Goal: Information Seeking & Learning: Check status

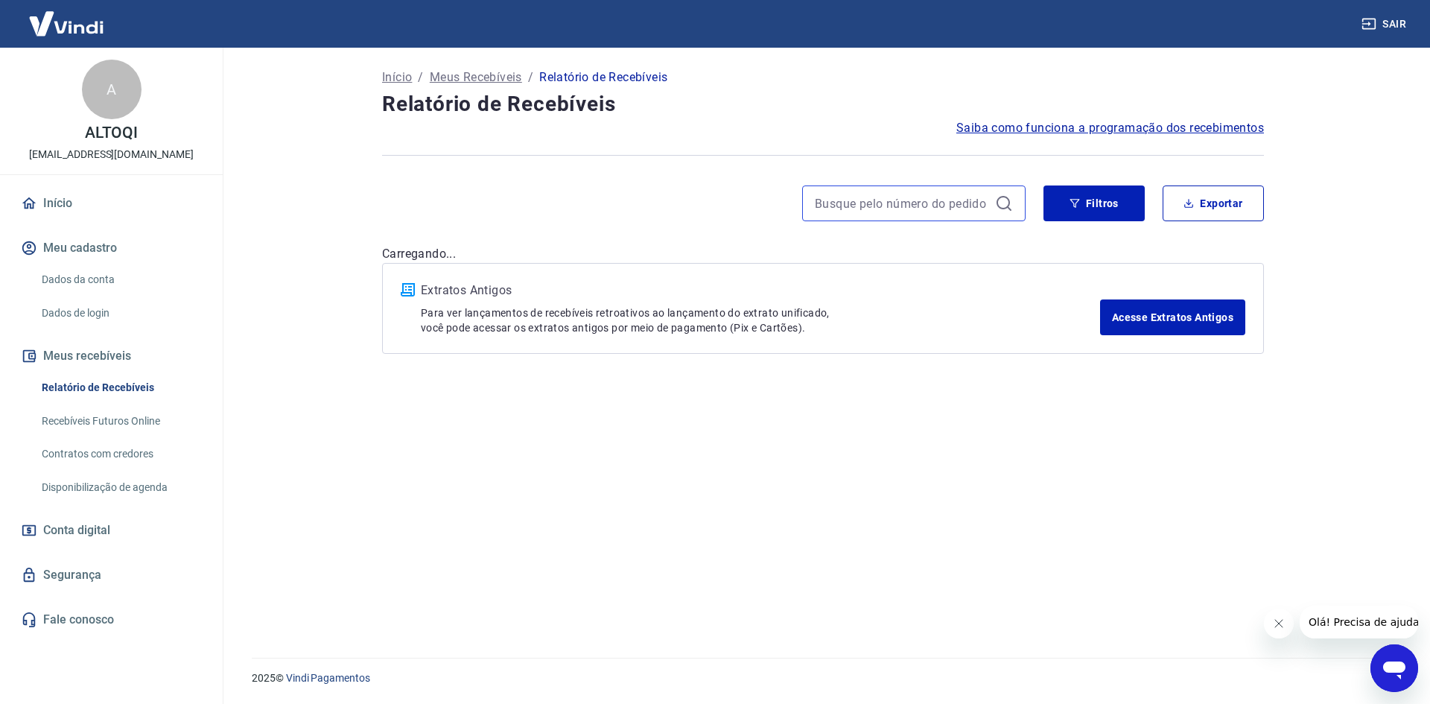
click at [831, 203] on input at bounding box center [902, 203] width 174 height 22
paste input "764191772"
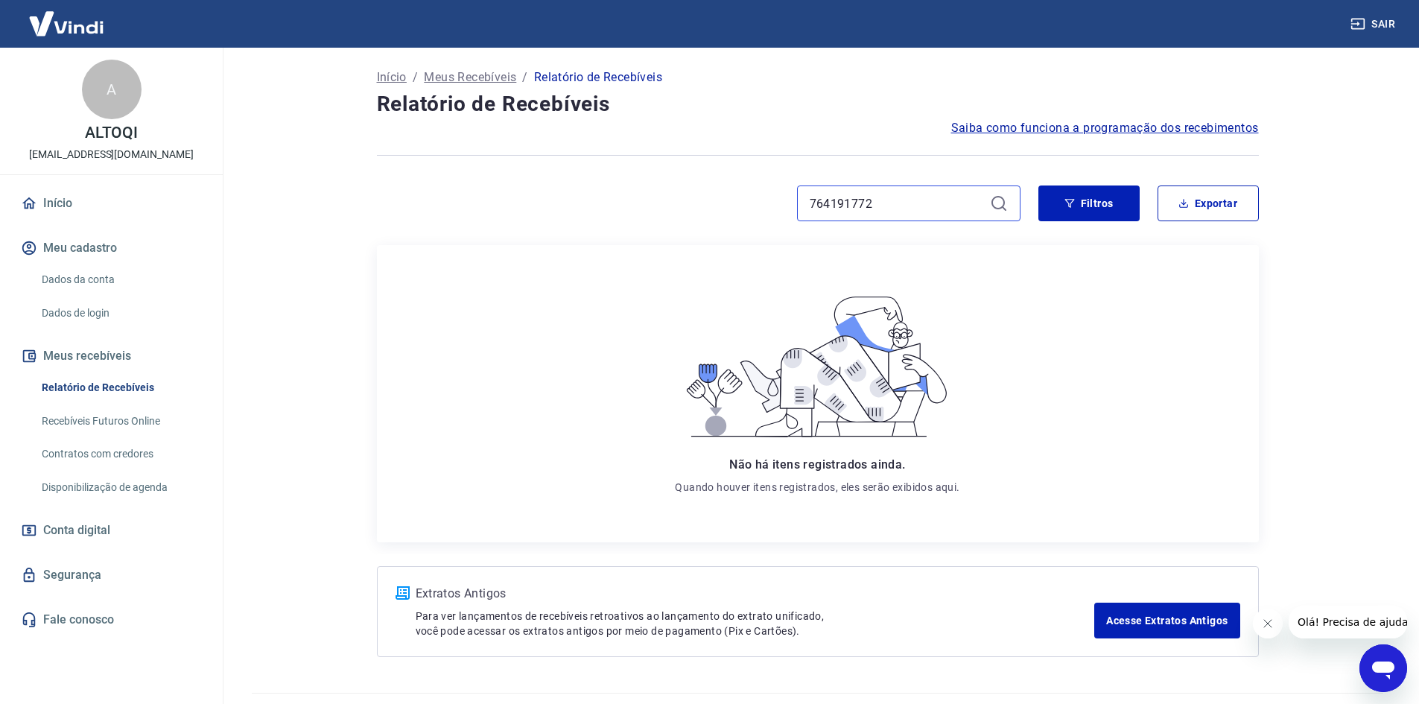
click at [693, 209] on div "764191772" at bounding box center [698, 203] width 643 height 36
paste input "223749774"
type input "223749774"
drag, startPoint x: 891, startPoint y: 201, endPoint x: 661, endPoint y: 222, distance: 230.3
click at [661, 223] on div "223749774 Filtros Exportar" at bounding box center [818, 209] width 882 height 48
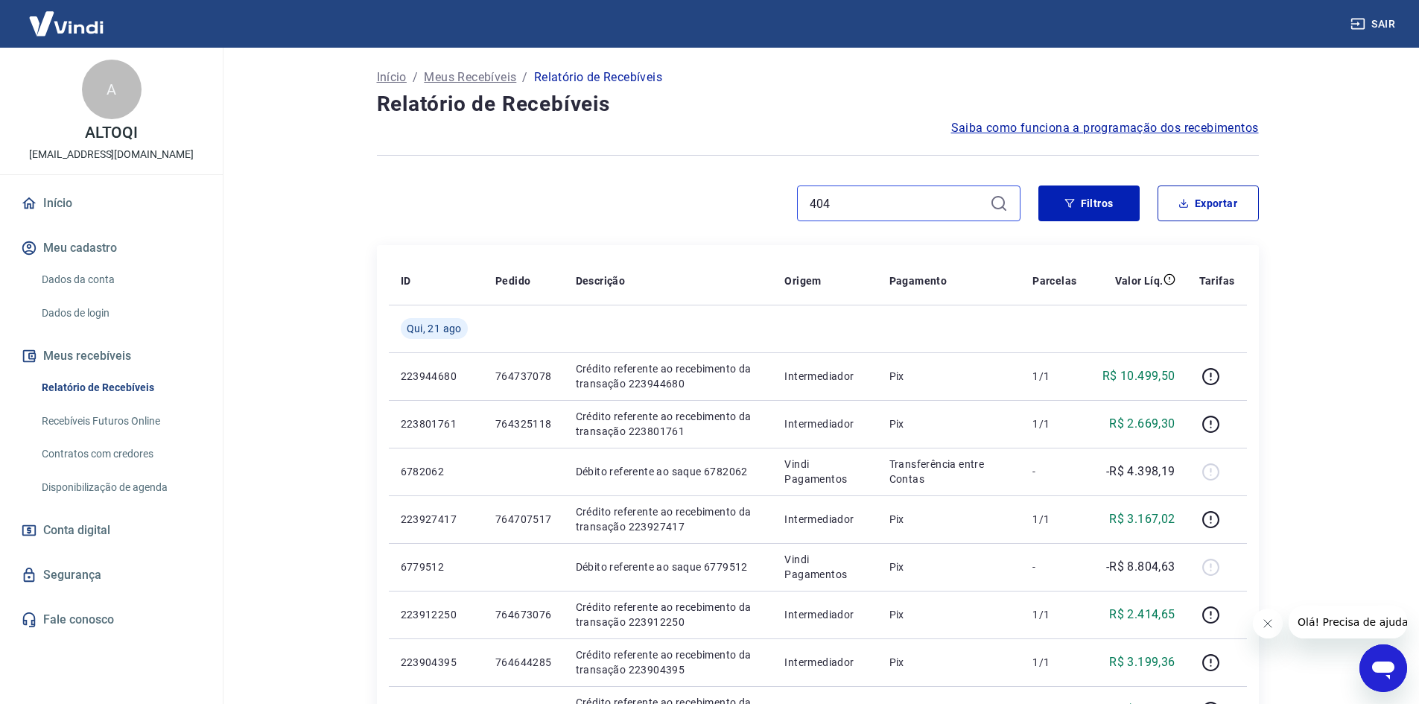
type input "404,"
click at [853, 203] on input "404," at bounding box center [896, 203] width 174 height 22
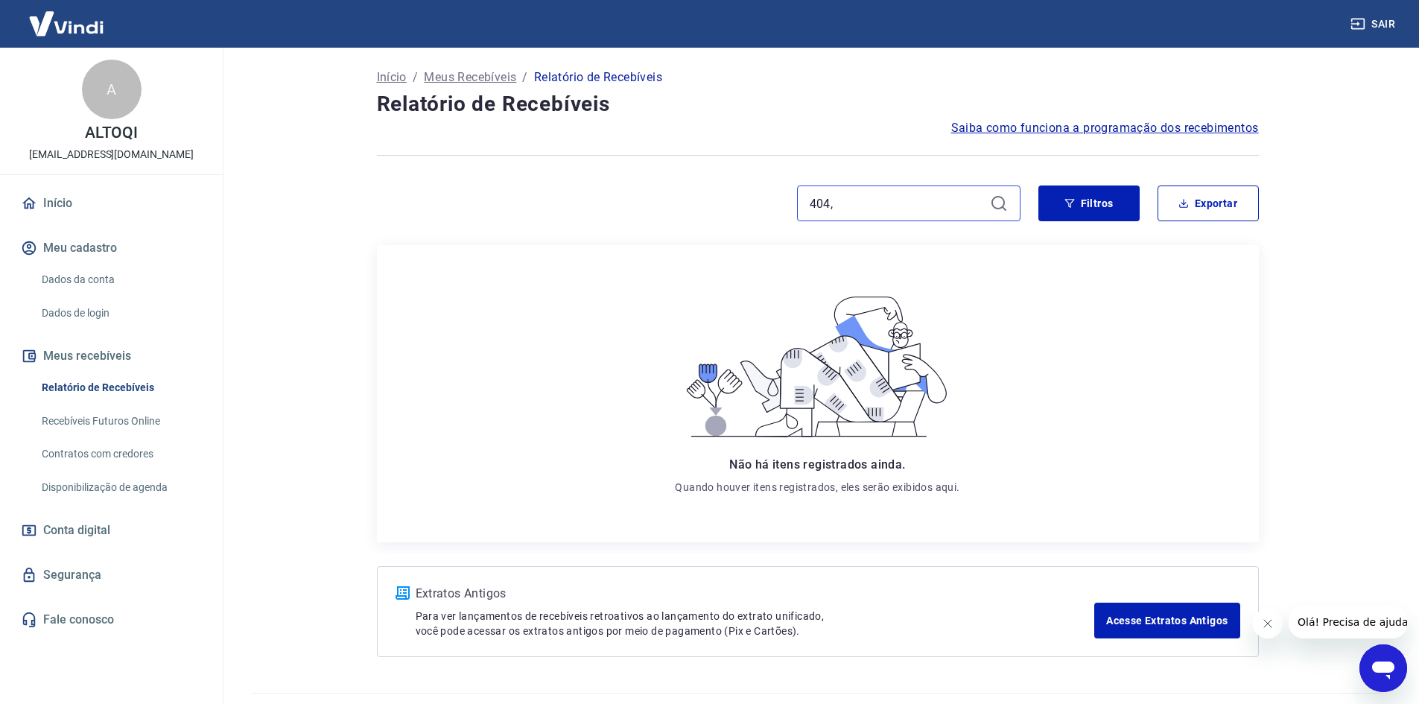
drag, startPoint x: 853, startPoint y: 203, endPoint x: 667, endPoint y: 203, distance: 186.9
click at [667, 203] on div "404," at bounding box center [698, 203] width 643 height 36
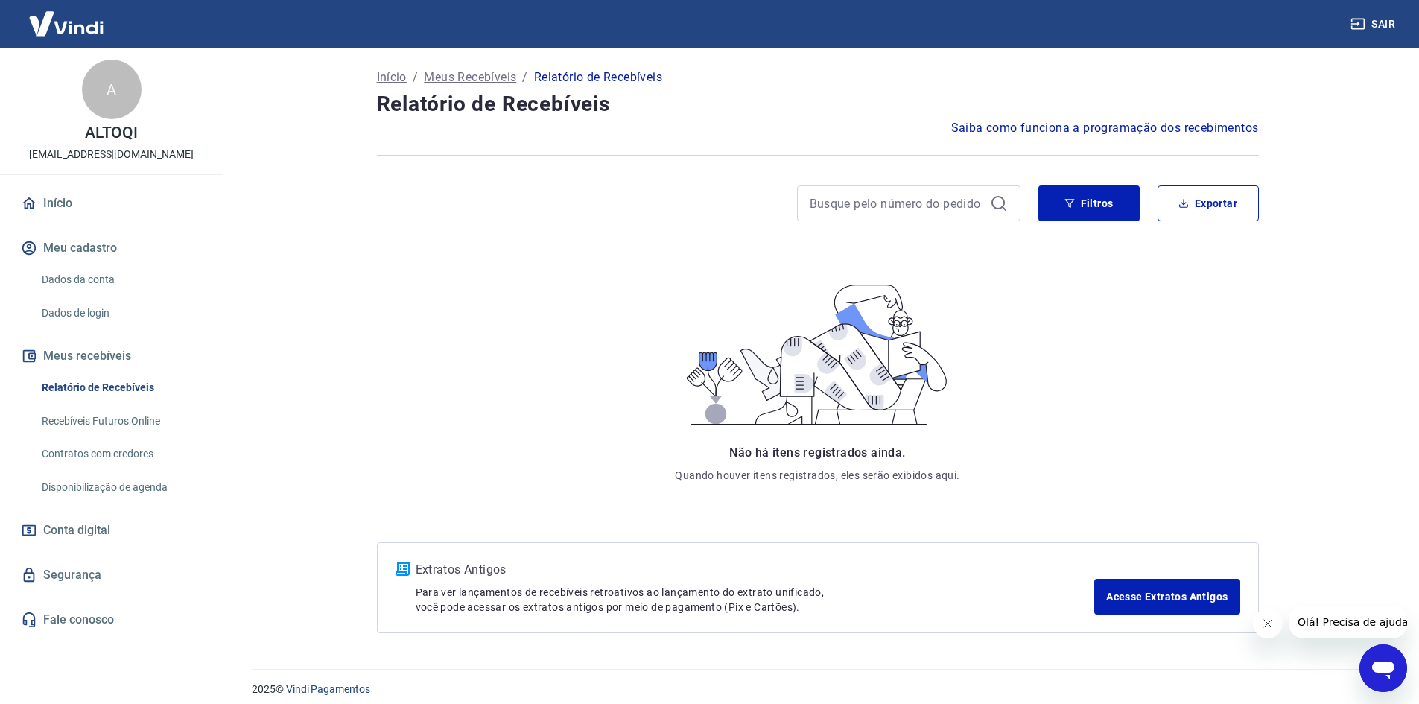
click at [1314, 279] on main "Início / Meus Recebíveis / Relatório de Recebíveis Relatório de Recebíveis Saib…" at bounding box center [817, 376] width 1203 height 656
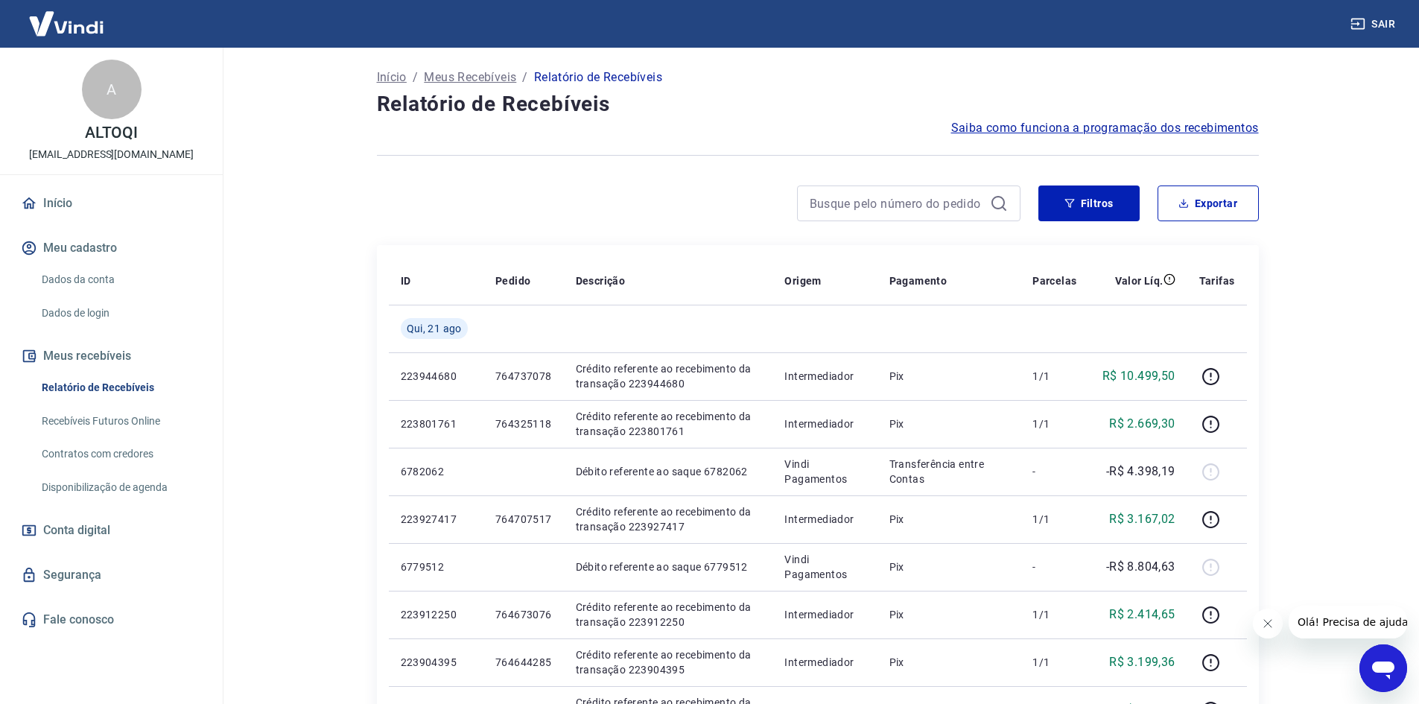
click at [895, 191] on div at bounding box center [908, 203] width 223 height 36
drag, startPoint x: 898, startPoint y: 200, endPoint x: 846, endPoint y: 205, distance: 52.3
click at [898, 200] on input at bounding box center [896, 203] width 174 height 22
paste input "943,83"
type input "943,83"
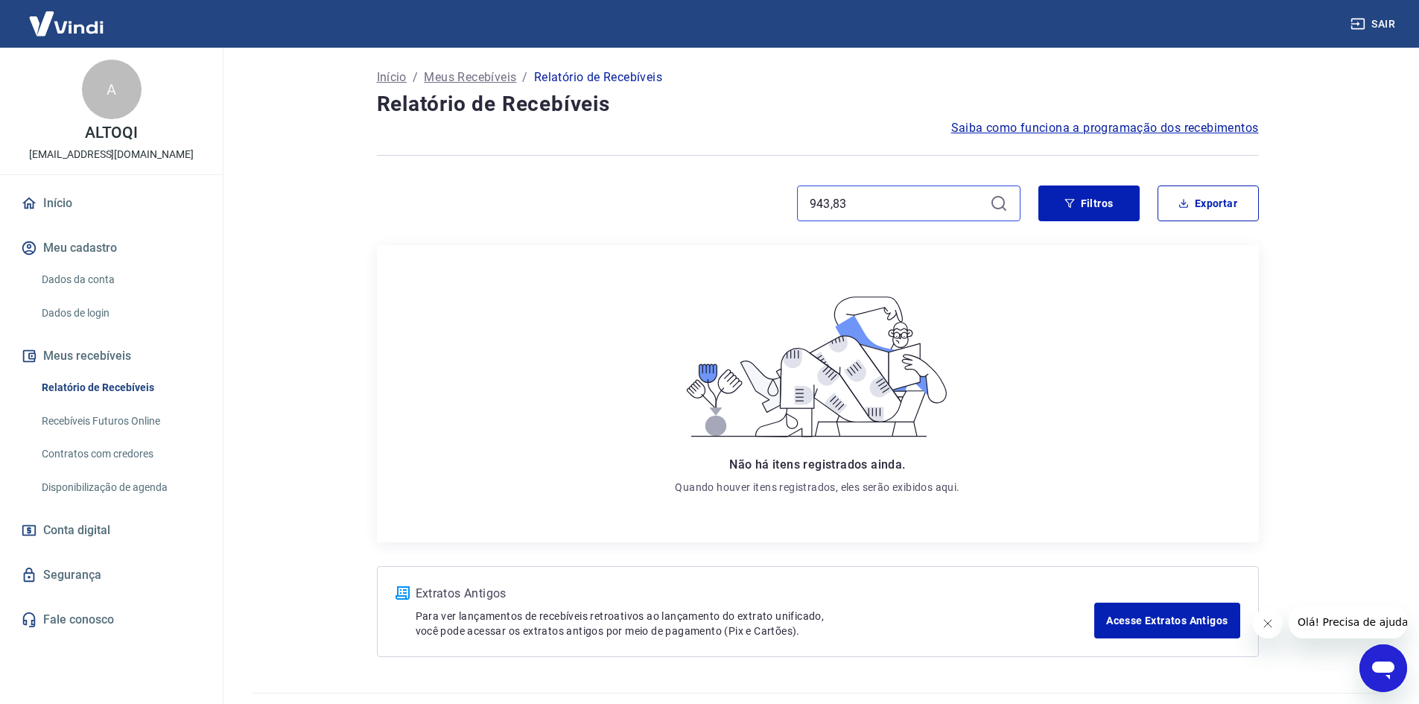
drag, startPoint x: 865, startPoint y: 208, endPoint x: 659, endPoint y: 211, distance: 205.6
click at [659, 211] on div "943,83" at bounding box center [698, 203] width 643 height 36
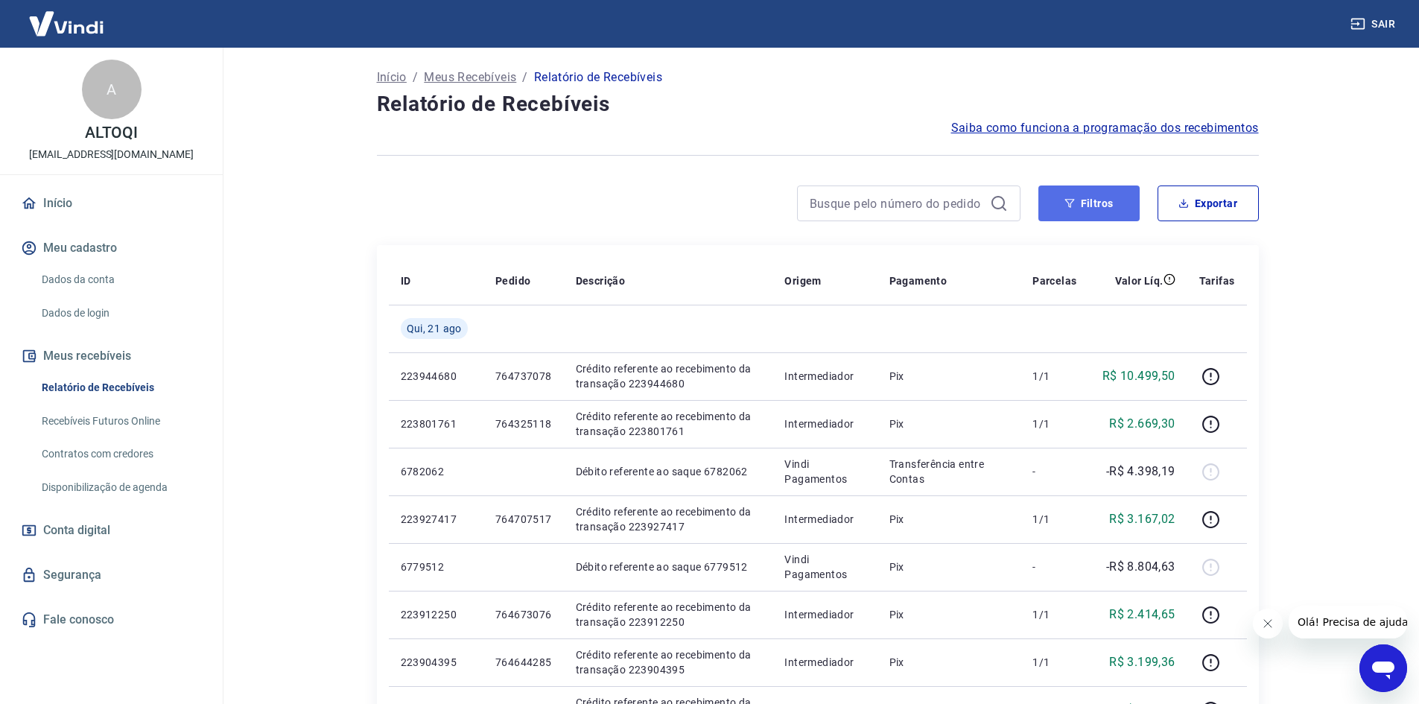
click at [1095, 194] on button "Filtros" at bounding box center [1088, 203] width 101 height 36
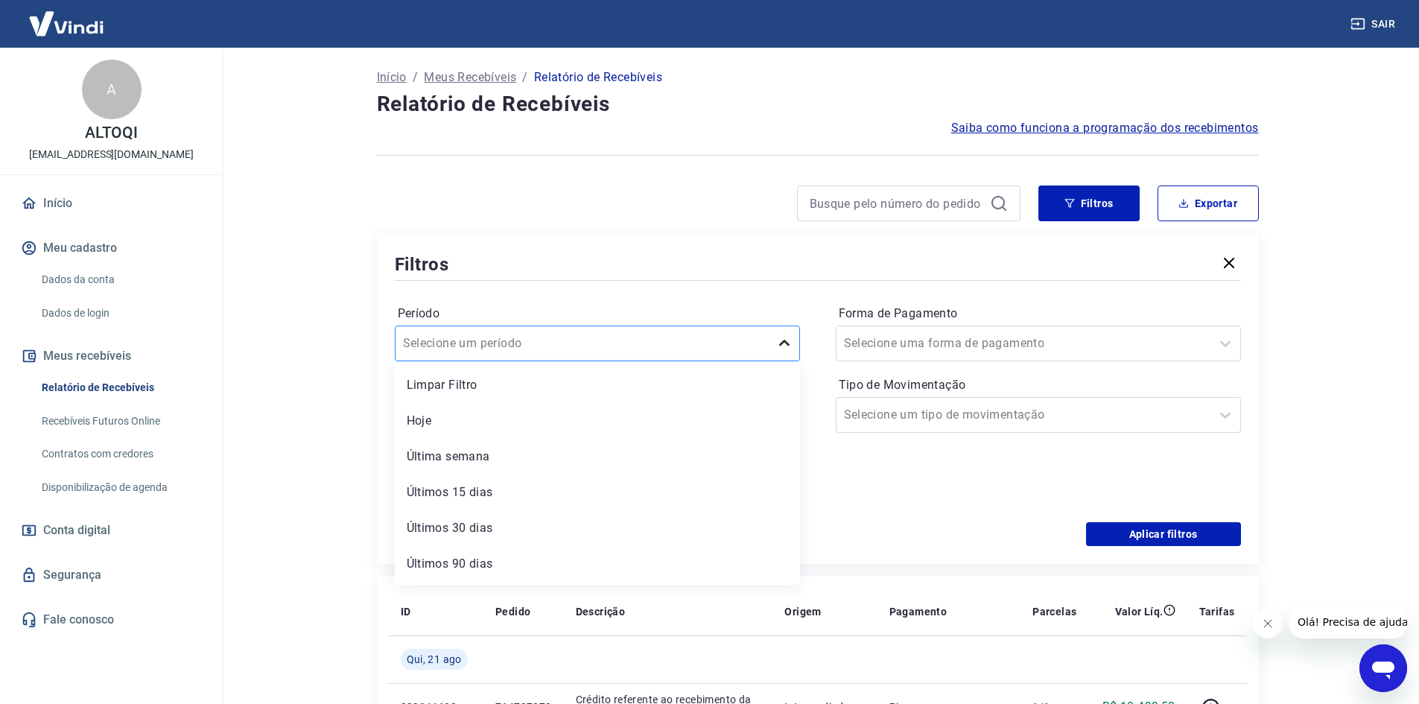
click at [780, 345] on icon at bounding box center [784, 343] width 18 height 18
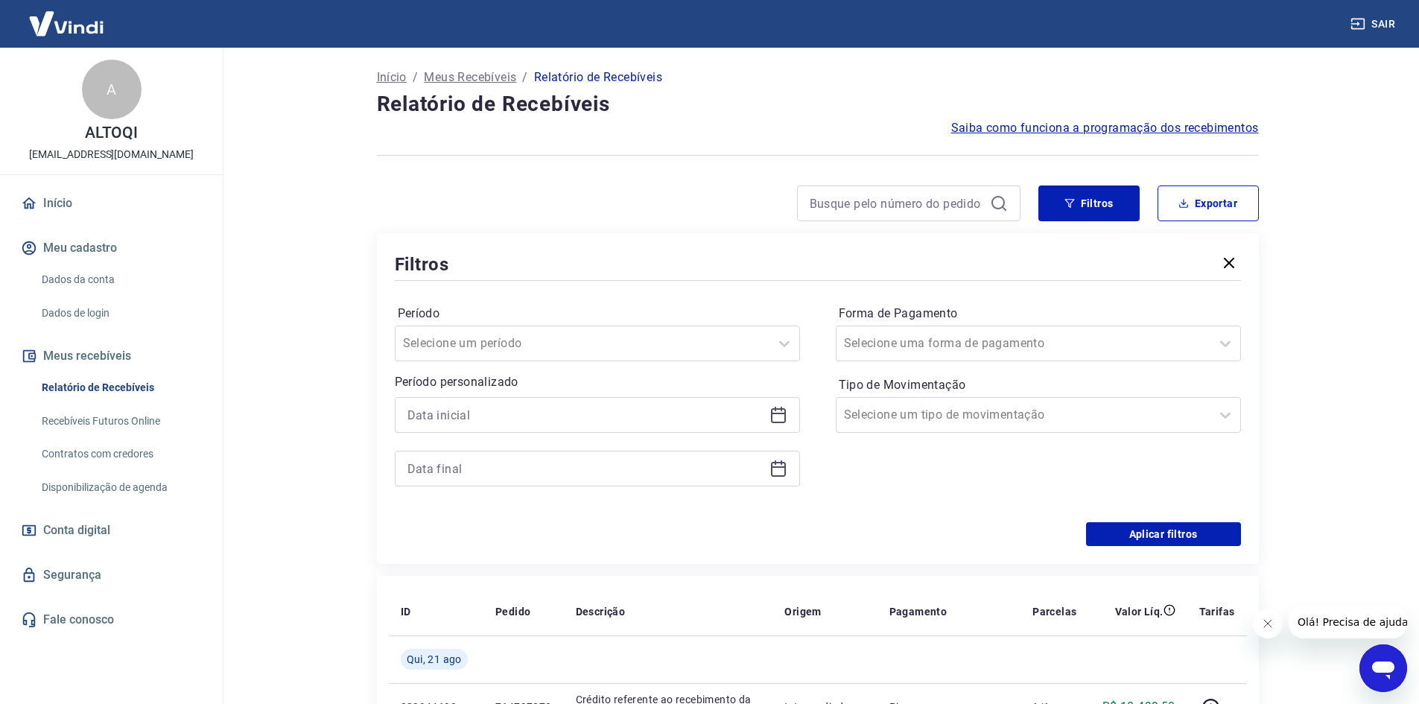
click at [903, 486] on div "Forma de Pagamento Selecione uma forma de pagamento Tipo de Movimentação Seleci…" at bounding box center [1038, 403] width 405 height 203
click at [768, 414] on div at bounding box center [597, 415] width 405 height 36
click at [783, 412] on icon at bounding box center [778, 415] width 18 height 18
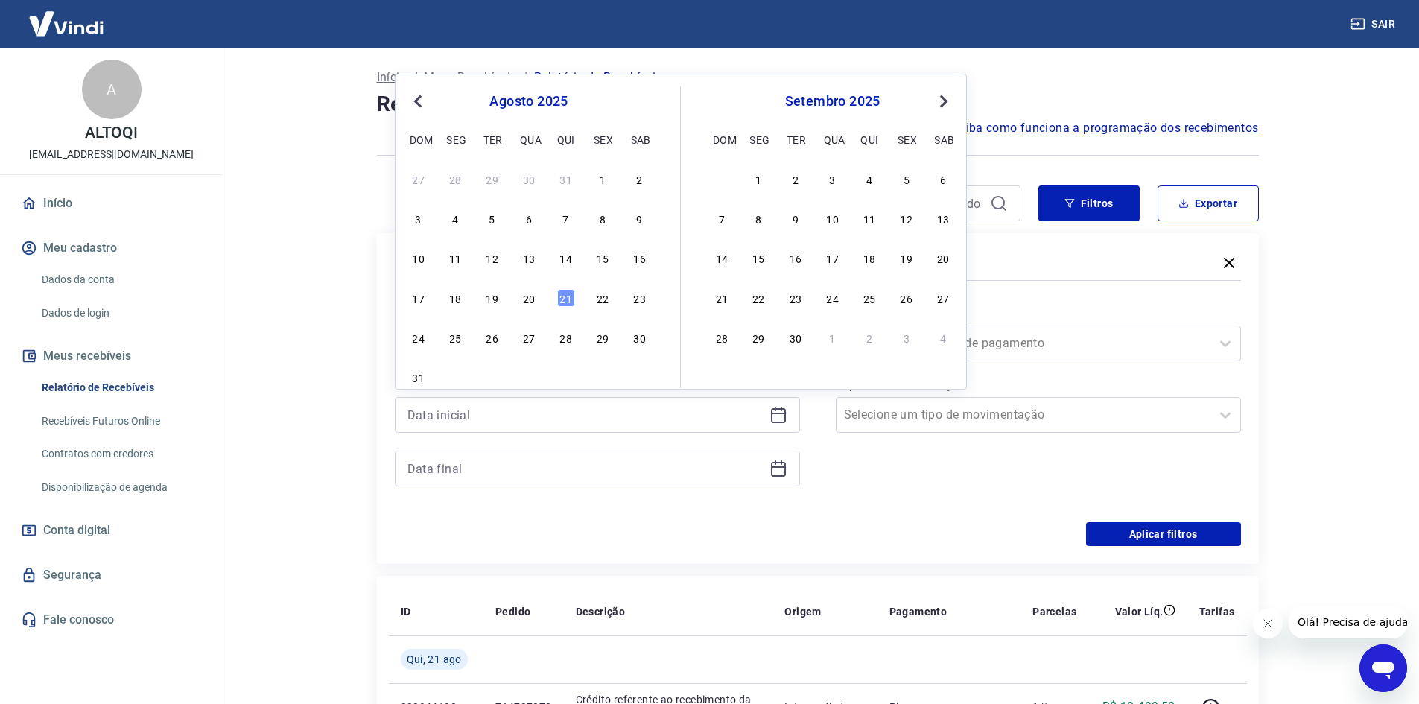
click at [423, 106] on button "Previous Month" at bounding box center [418, 101] width 18 height 18
click at [489, 182] on div "1" at bounding box center [492, 179] width 18 height 18
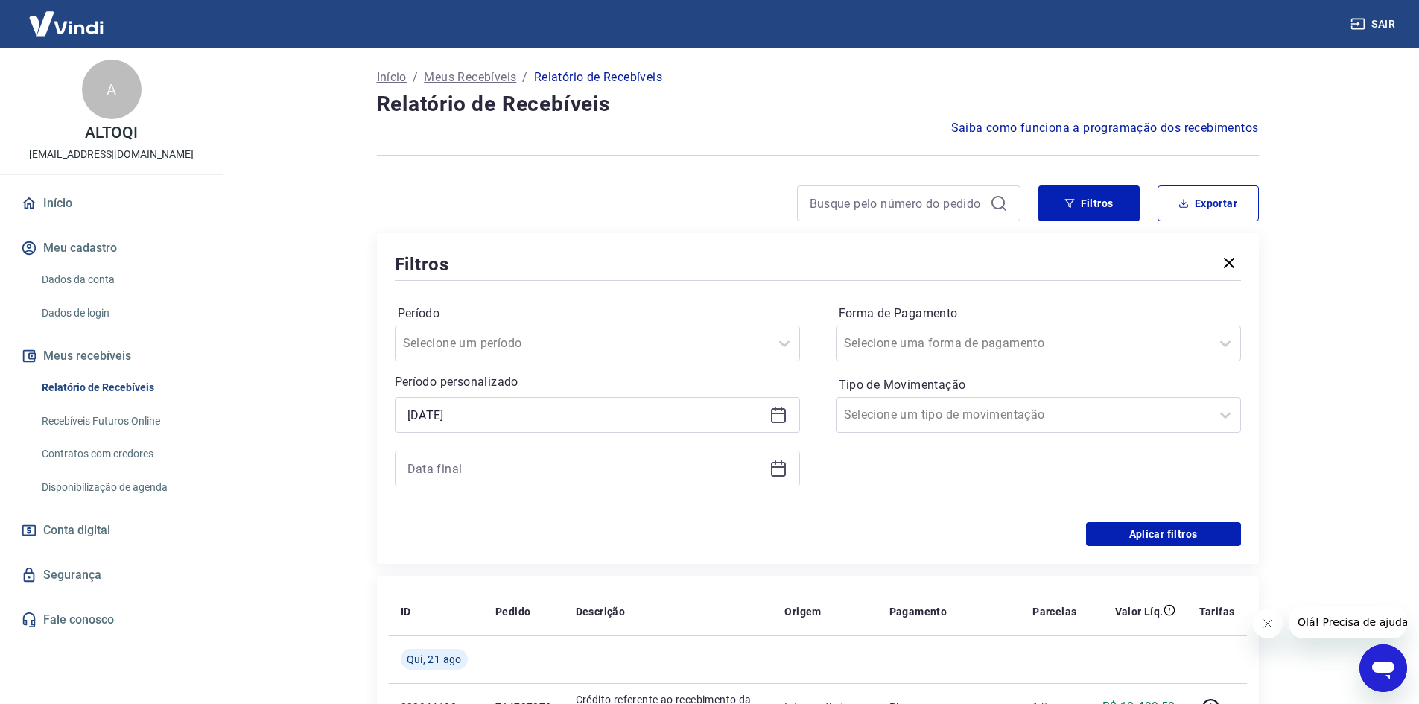
type input "[DATE]"
click at [780, 471] on icon at bounding box center [778, 468] width 18 height 18
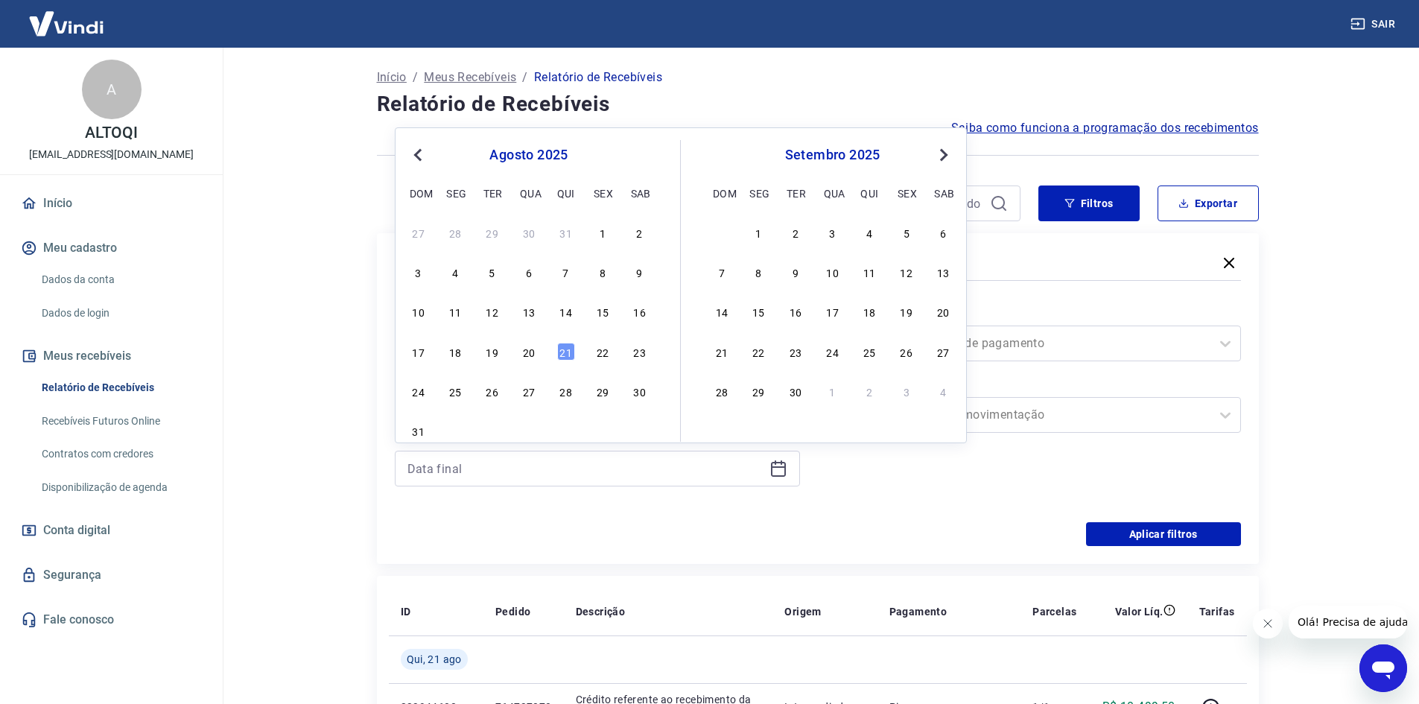
click at [419, 159] on span "Previous Month" at bounding box center [419, 154] width 0 height 17
click at [527, 395] on div "30" at bounding box center [529, 391] width 18 height 18
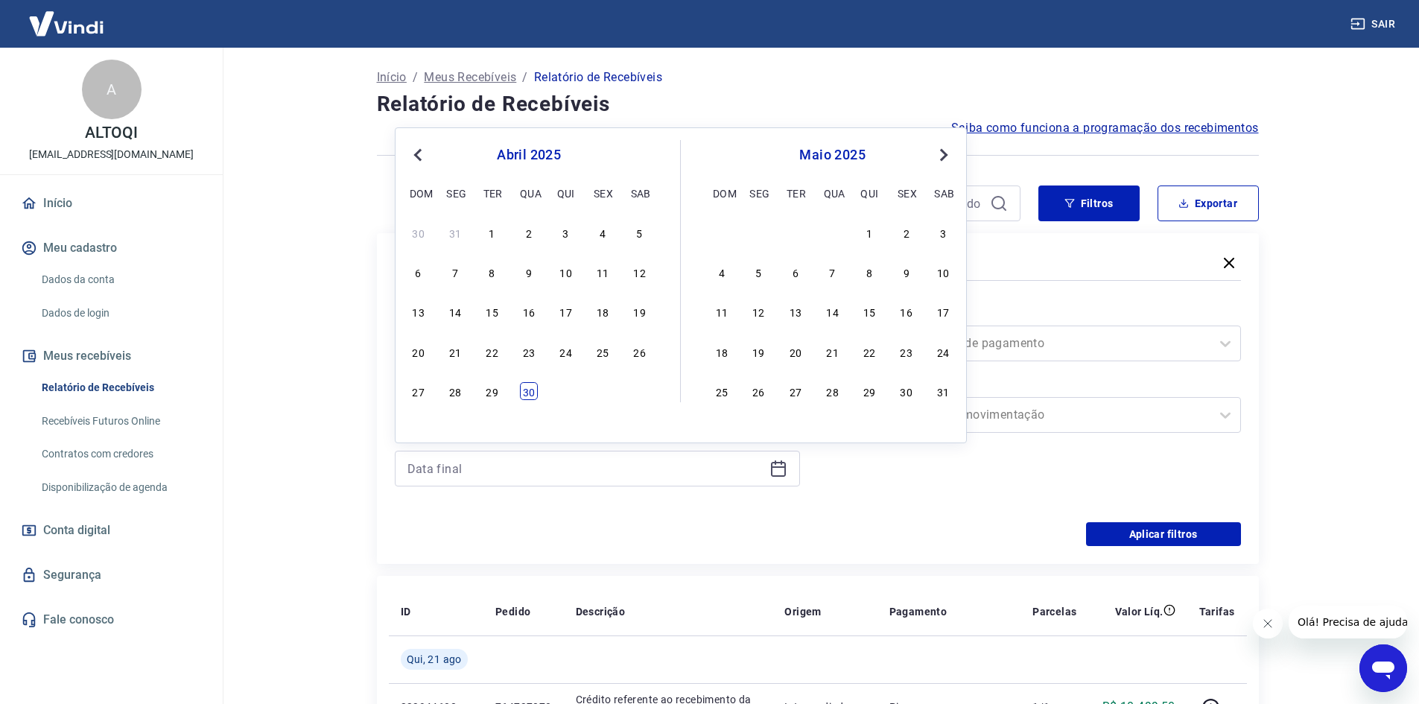
type input "[DATE]"
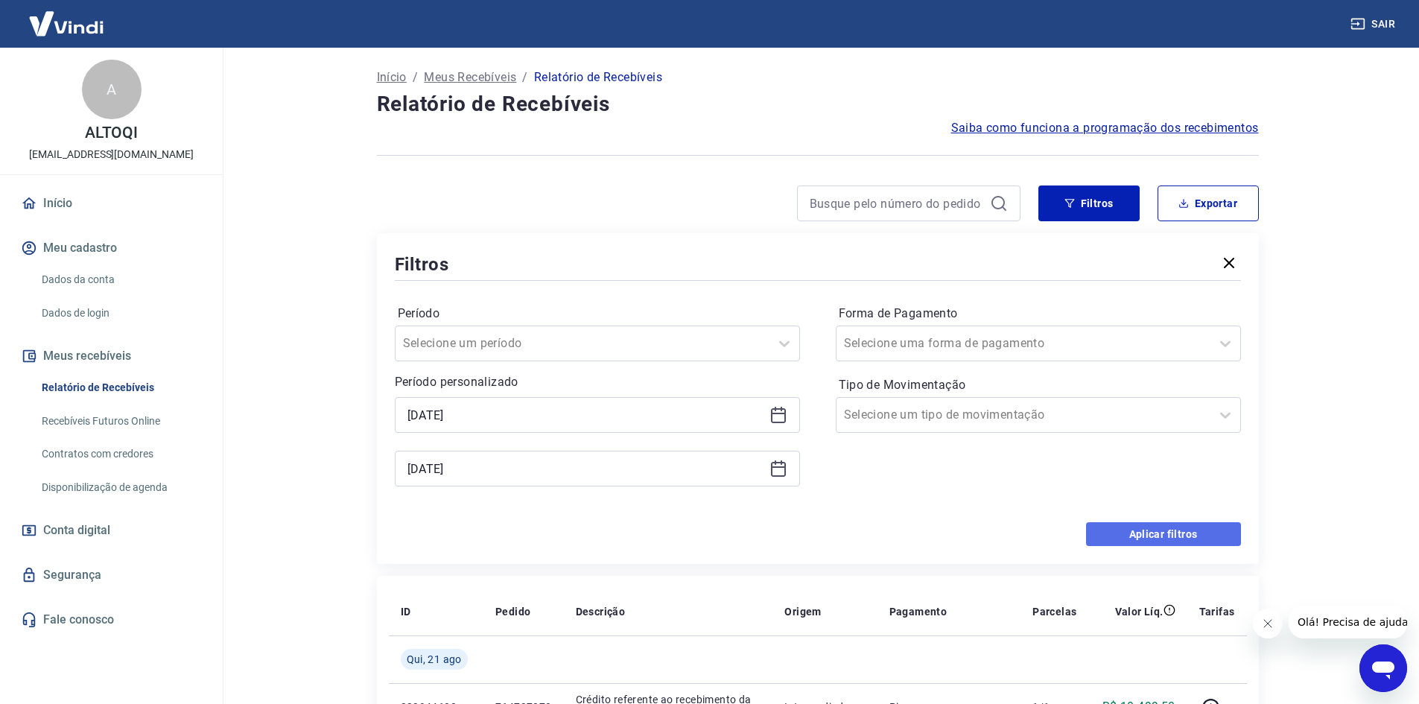
click at [1143, 535] on button "Aplicar filtros" at bounding box center [1163, 534] width 155 height 24
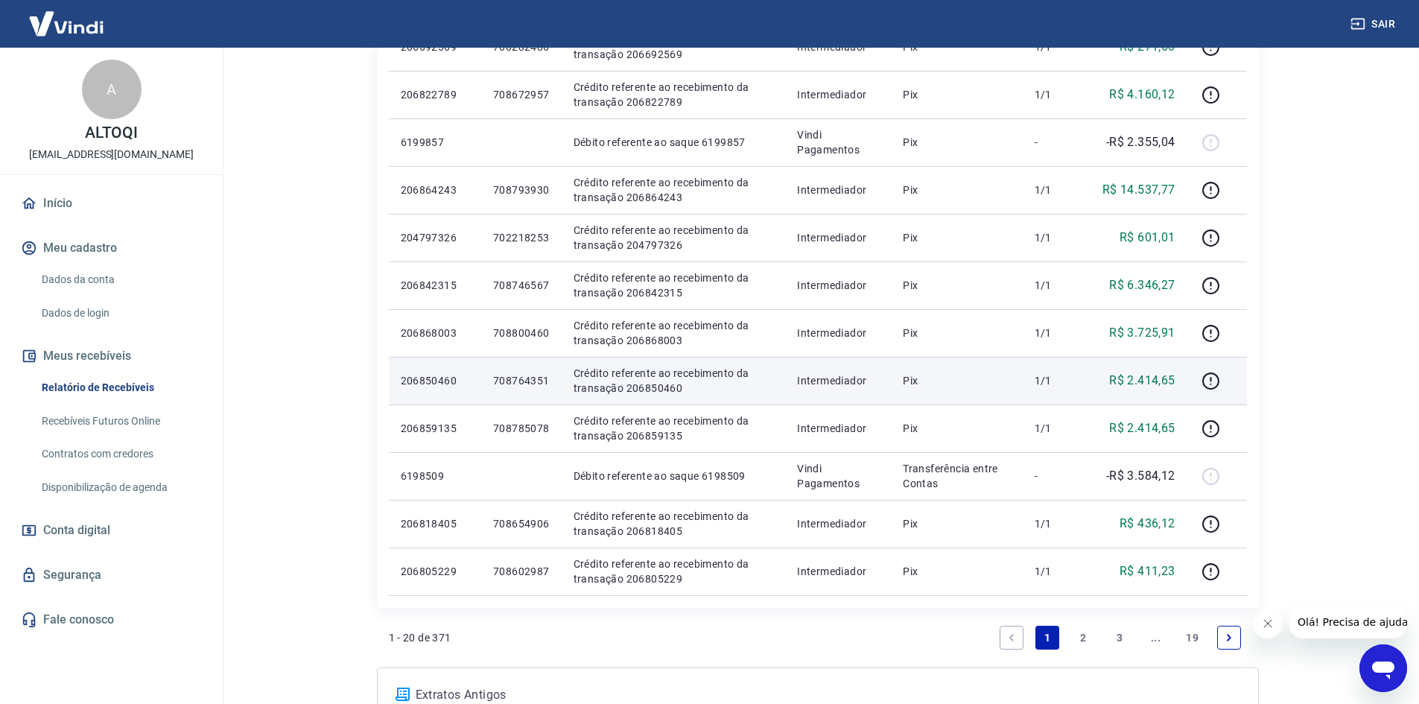
scroll to position [745, 0]
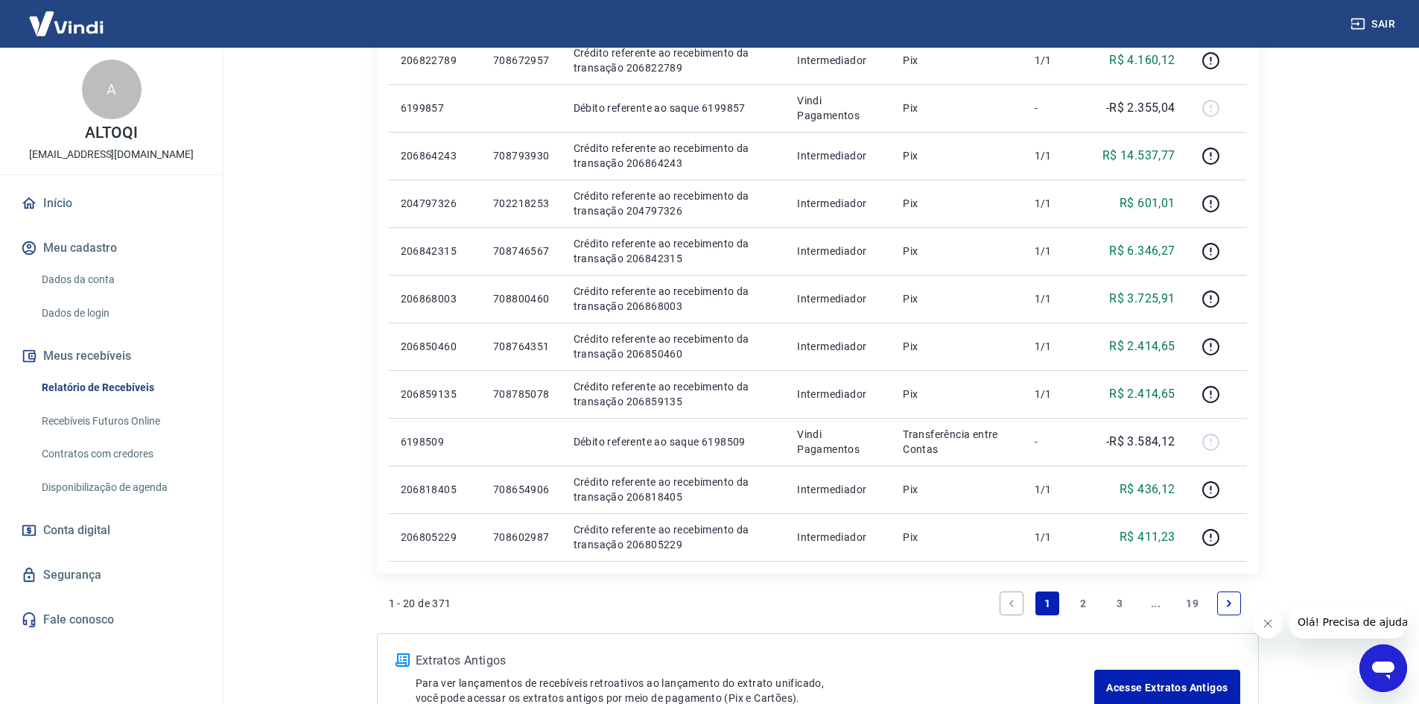
click at [1084, 596] on link "2" at bounding box center [1084, 603] width 24 height 24
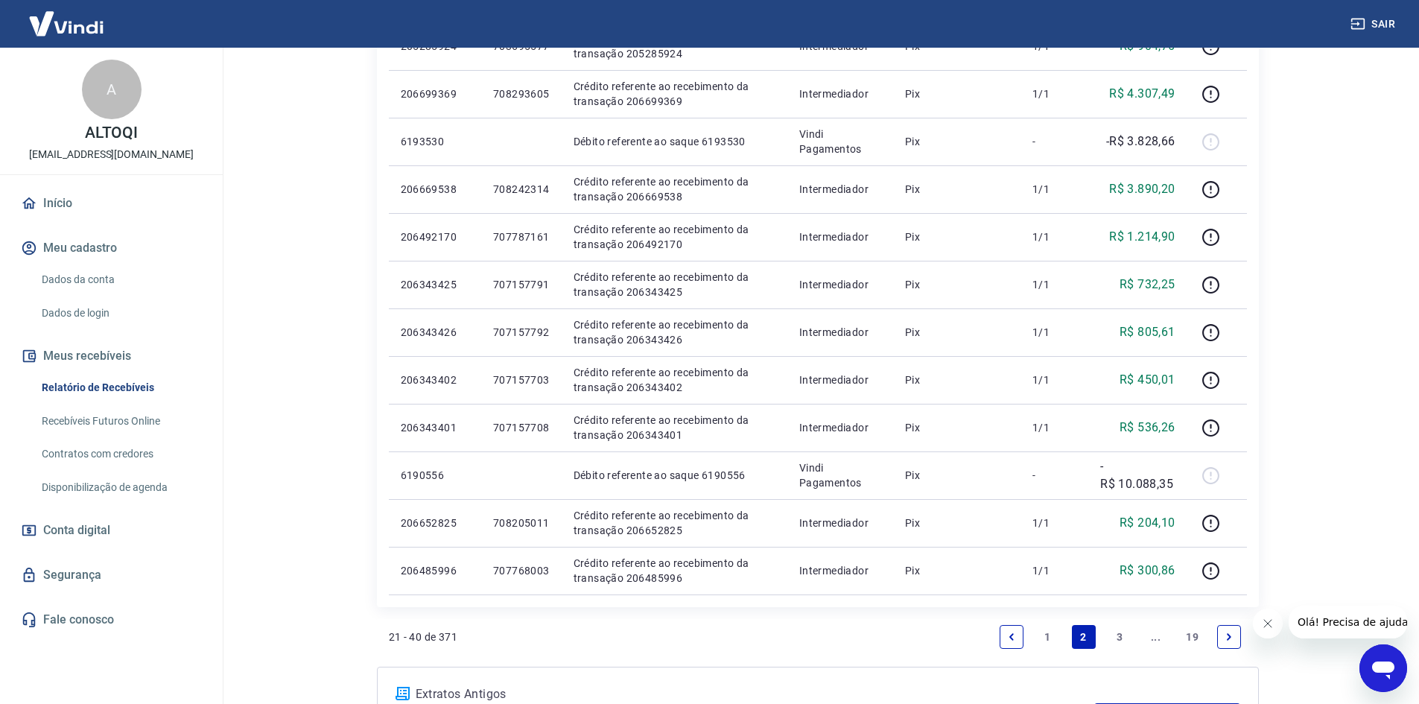
scroll to position [894, 0]
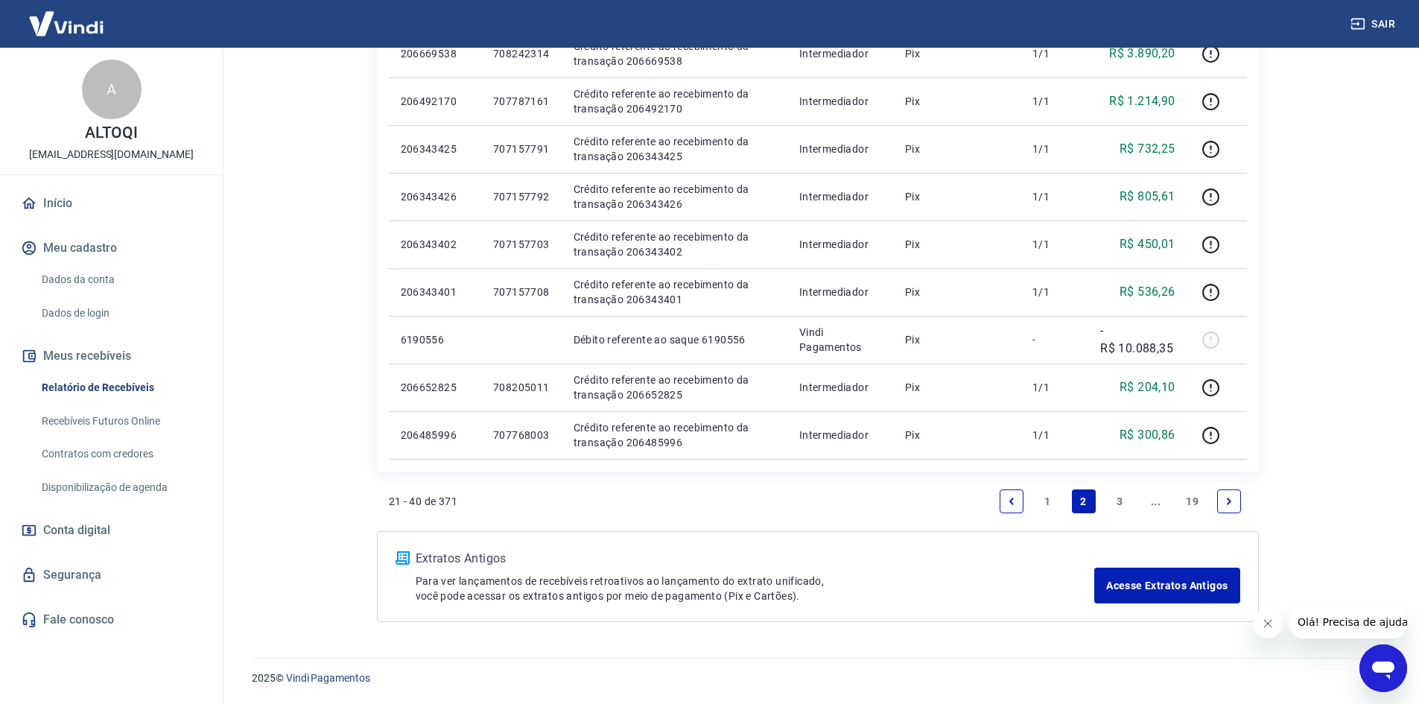
click at [1116, 496] on link "3" at bounding box center [1119, 501] width 24 height 24
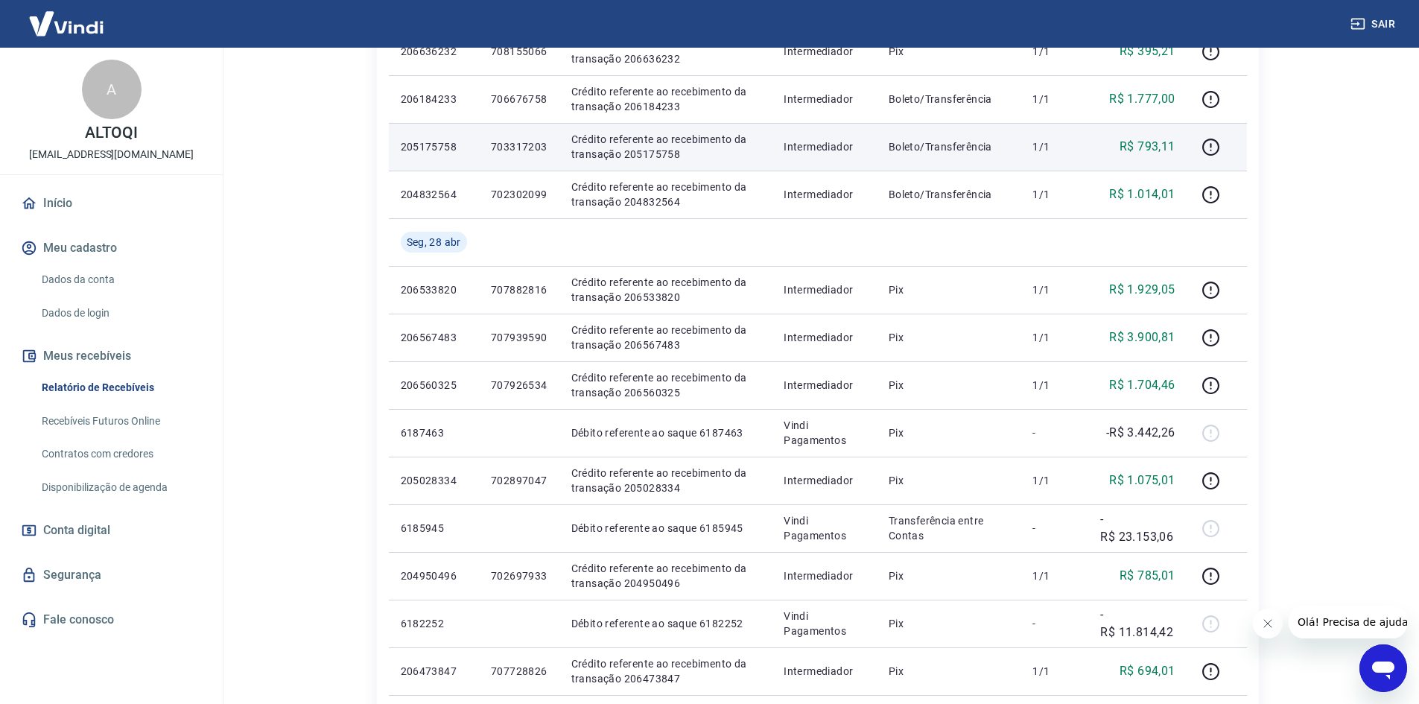
scroll to position [819, 0]
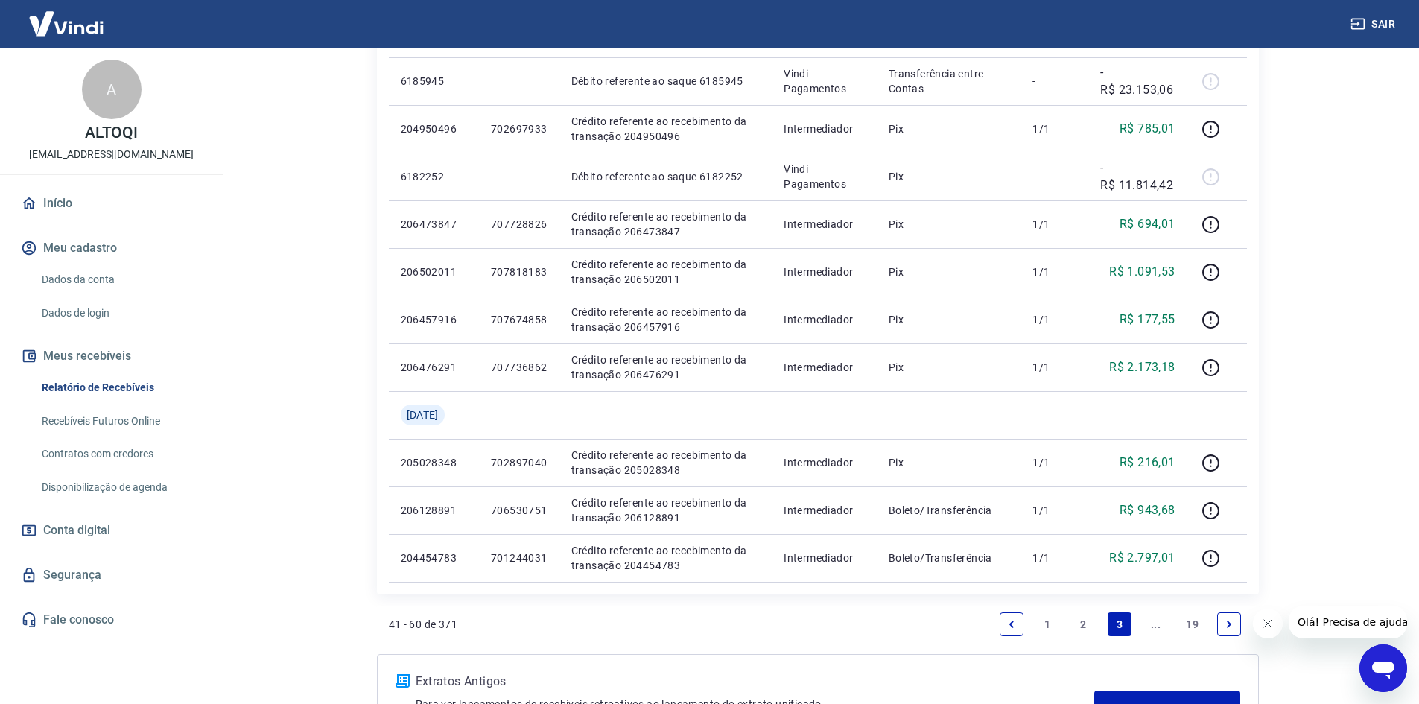
click at [1156, 622] on link "..." at bounding box center [1156, 624] width 24 height 24
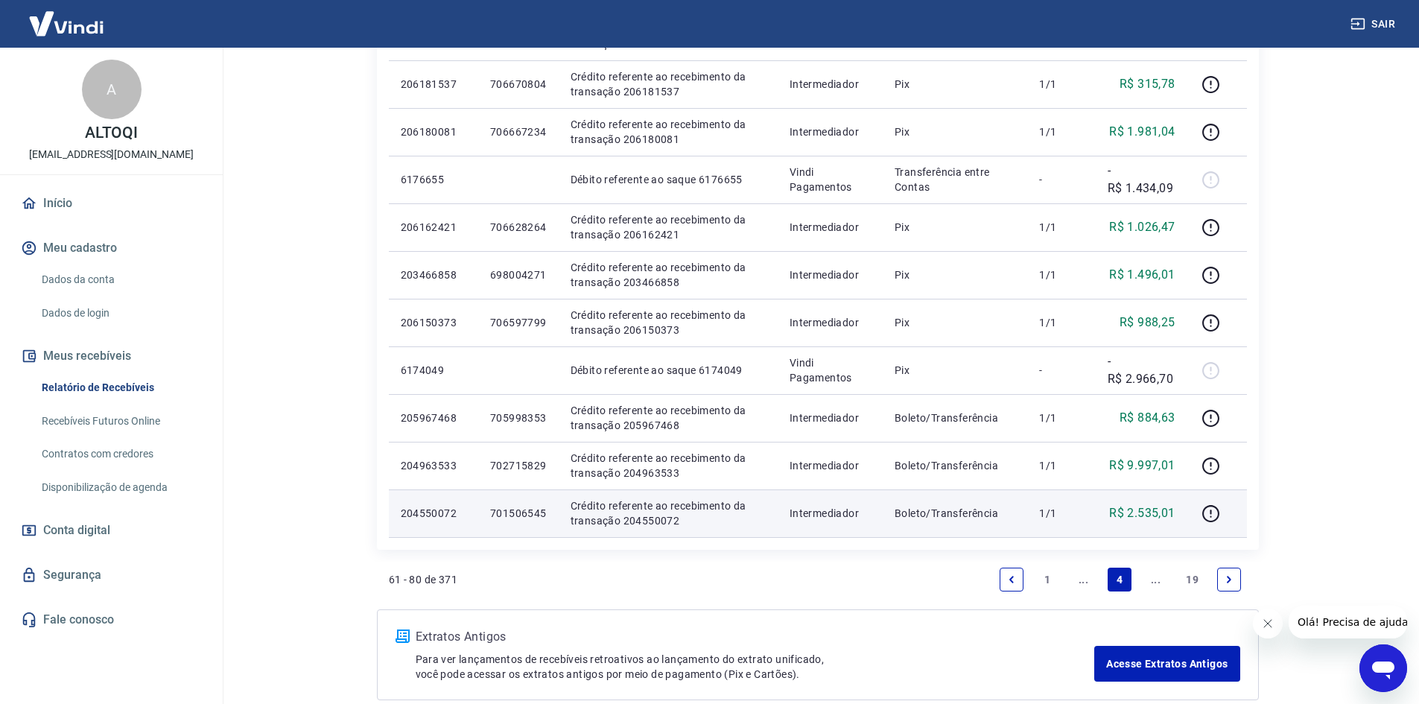
scroll to position [894, 0]
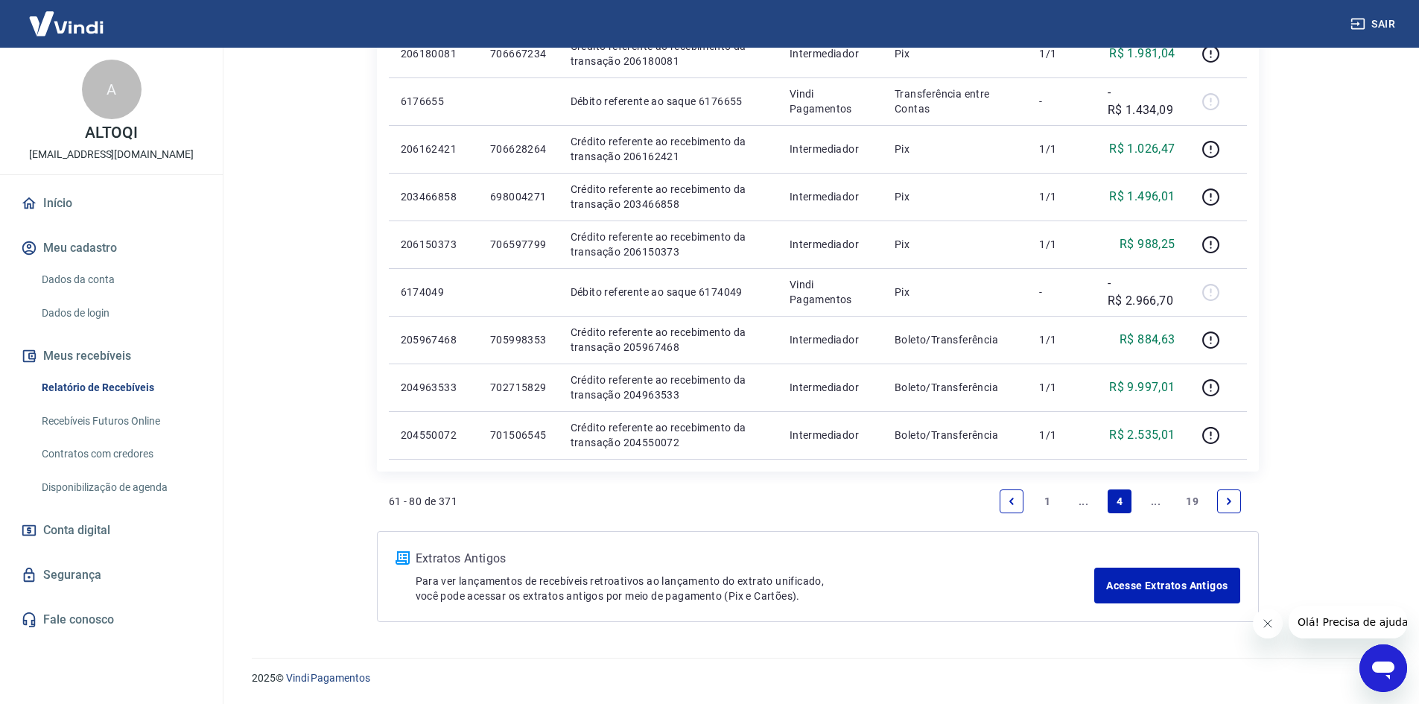
click at [1151, 500] on link "..." at bounding box center [1156, 501] width 24 height 24
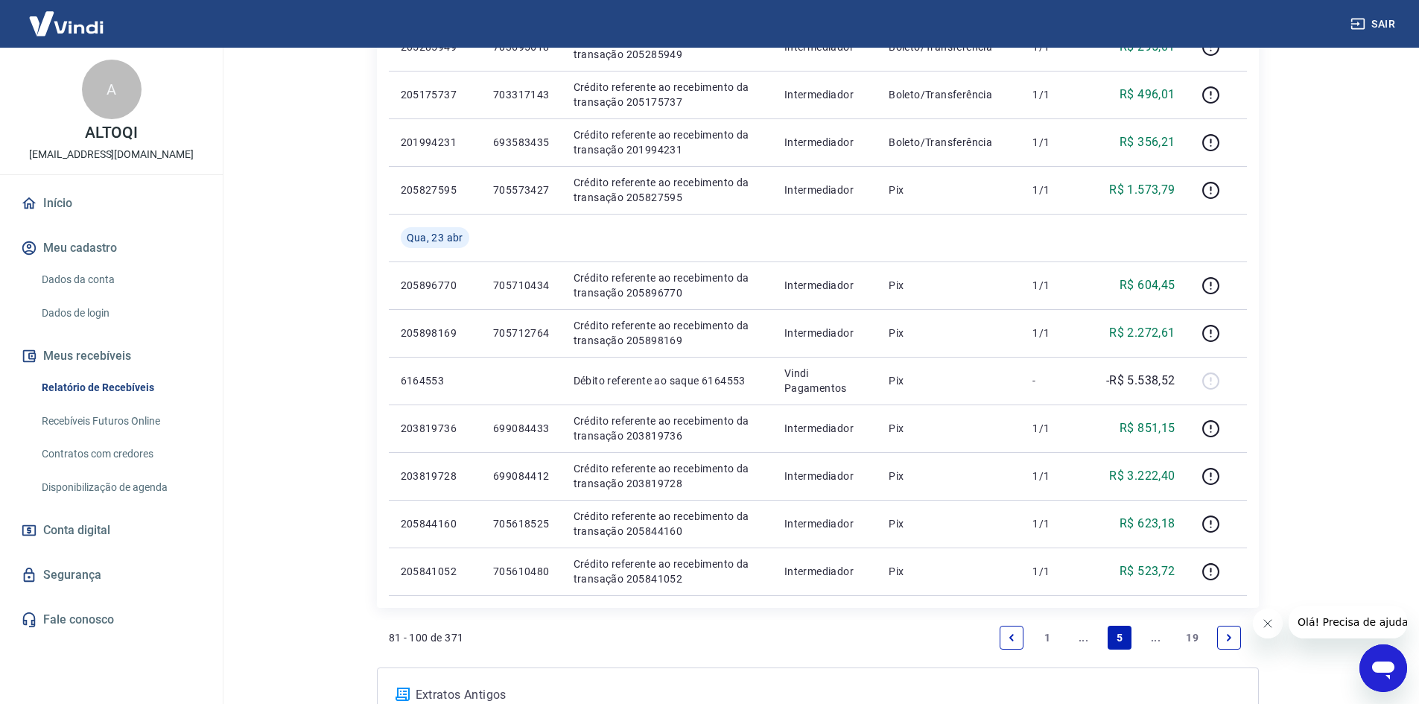
scroll to position [819, 0]
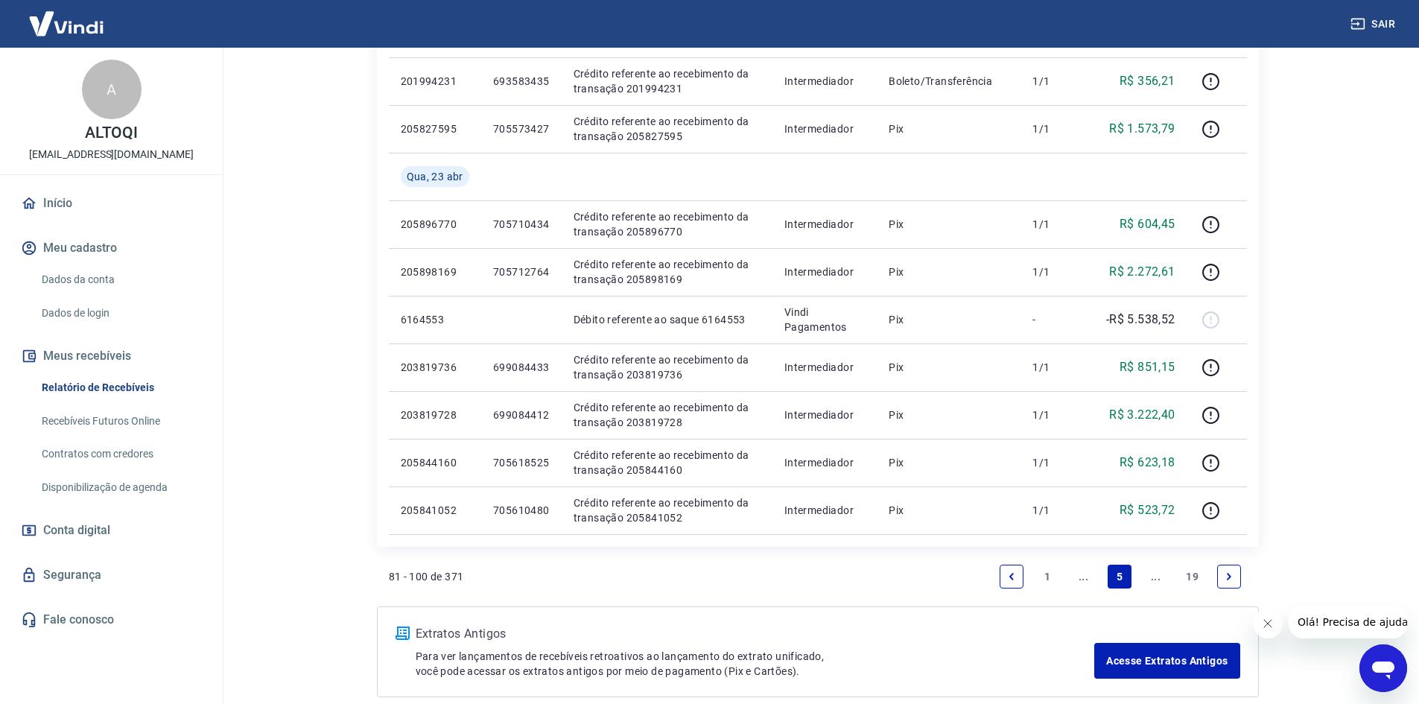
click at [1156, 573] on link "..." at bounding box center [1156, 576] width 24 height 24
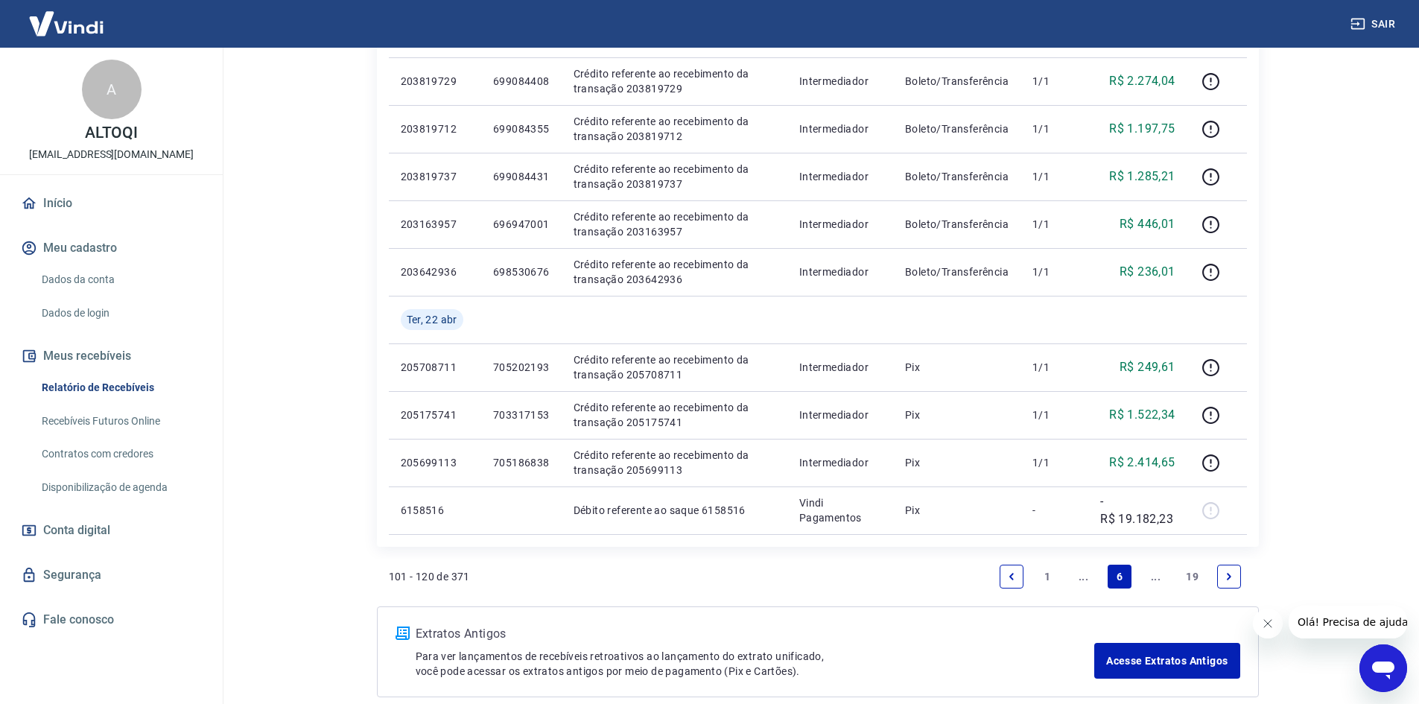
scroll to position [894, 0]
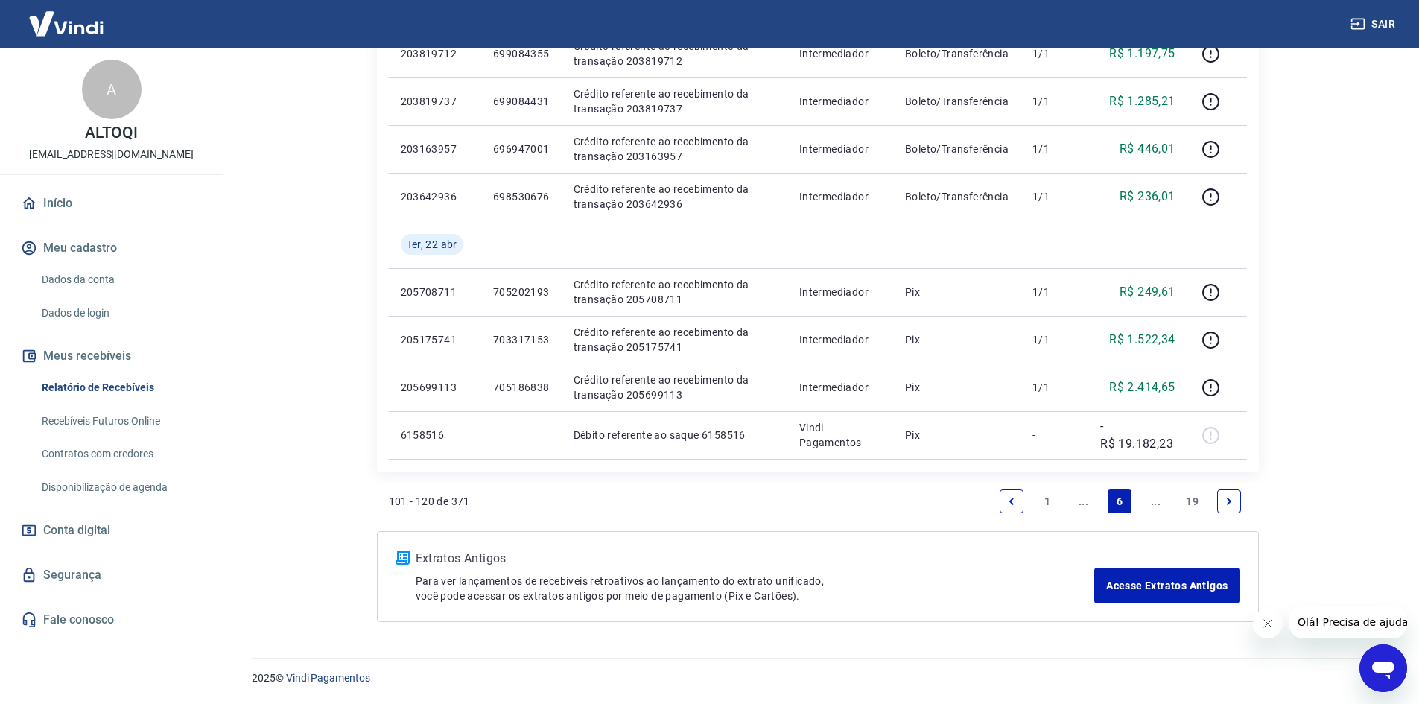
click at [1152, 501] on link "..." at bounding box center [1156, 501] width 24 height 24
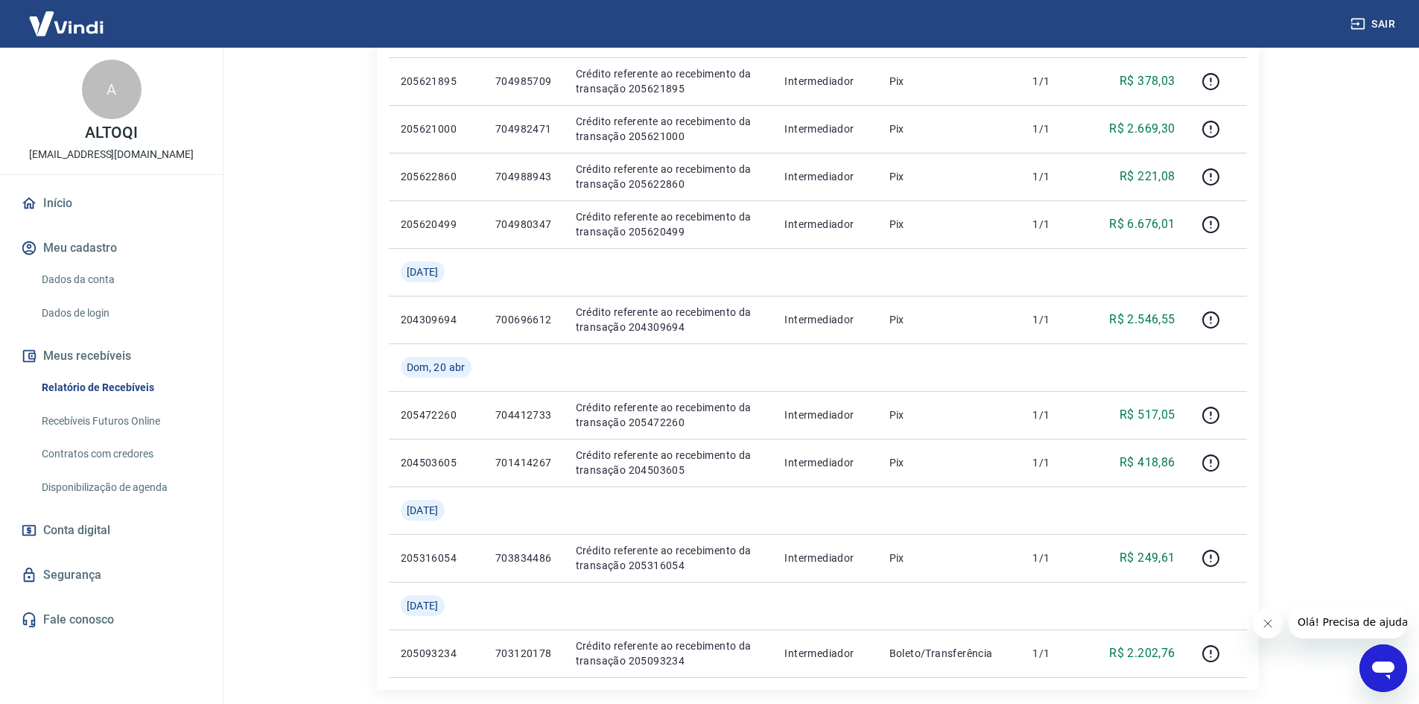
scroll to position [1037, 0]
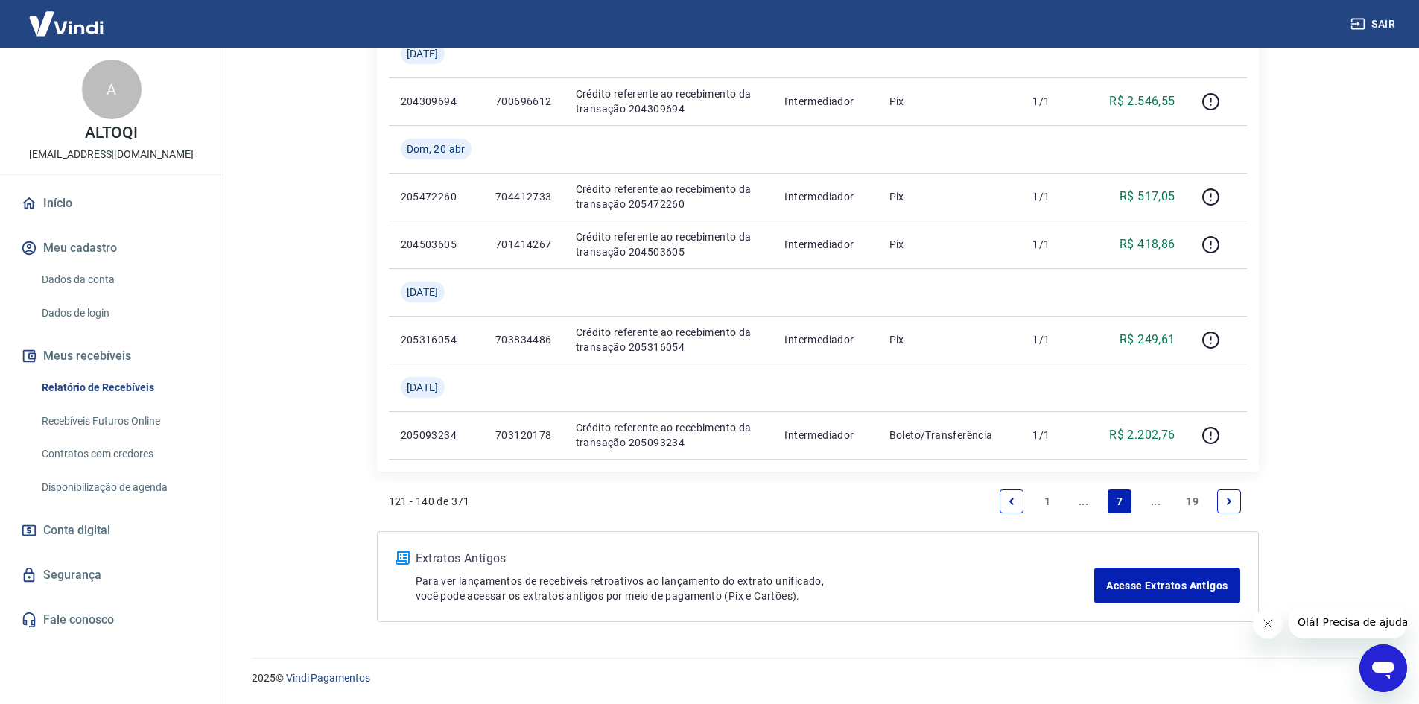
click at [1157, 503] on link "..." at bounding box center [1156, 501] width 24 height 24
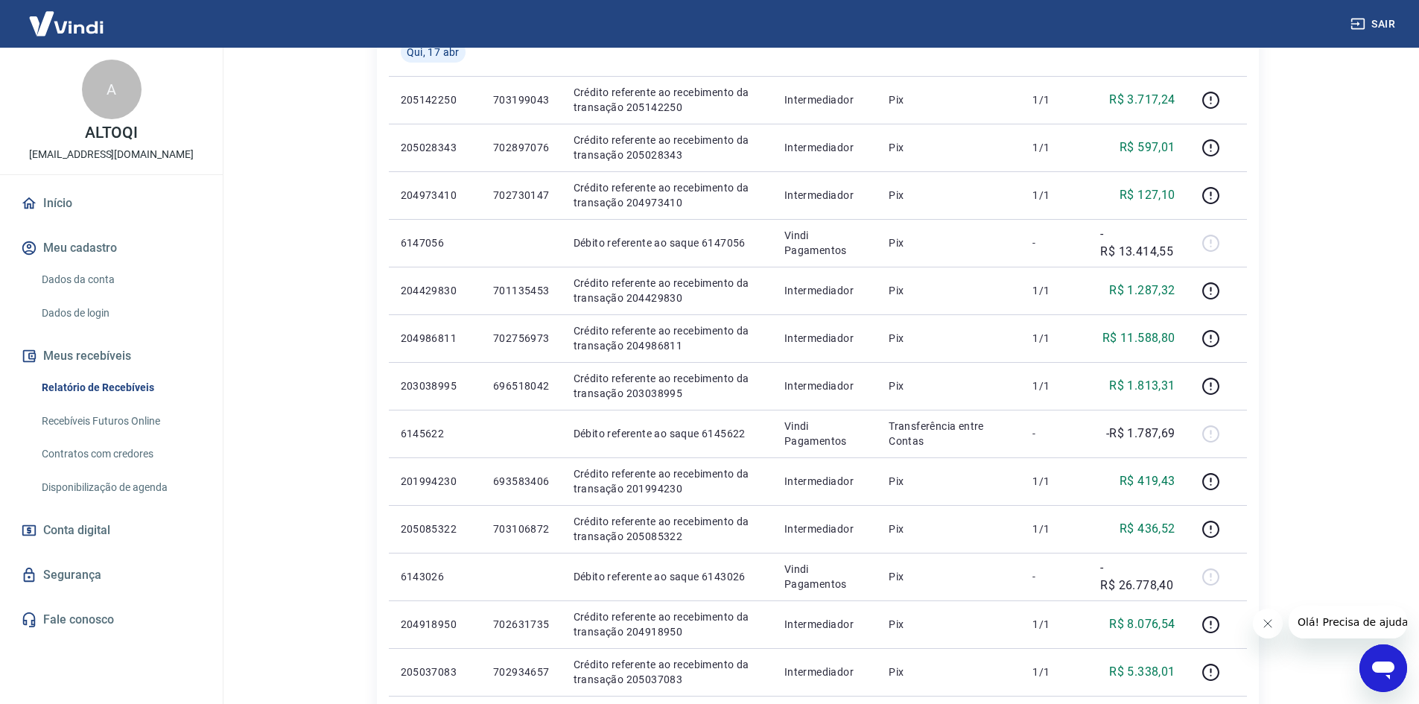
scroll to position [149, 0]
